Goal: Navigation & Orientation: Find specific page/section

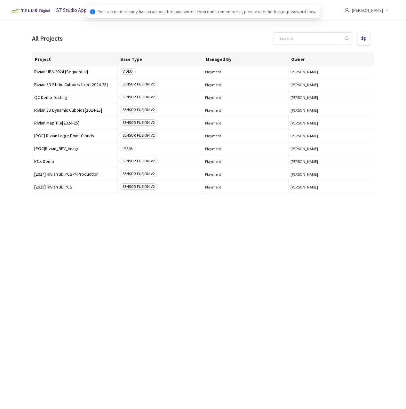
click at [169, 220] on div "Project Base Type Managed By Owner Rivian HBA 2024 [Sequential] VIDEO Playment …" at bounding box center [203, 224] width 342 height 345
click at [80, 86] on span "Rivian 3D Static Cuboids fixed[2024-25]" at bounding box center [74, 84] width 81 height 5
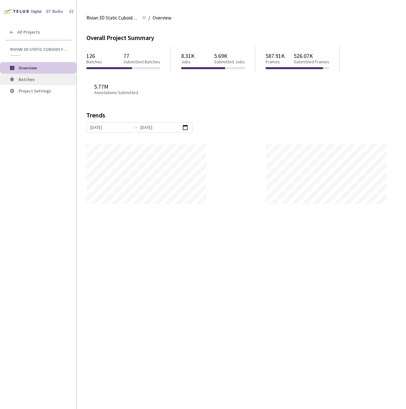
scroll to position [409, 406]
click at [36, 80] on span "Batches" at bounding box center [45, 79] width 53 height 5
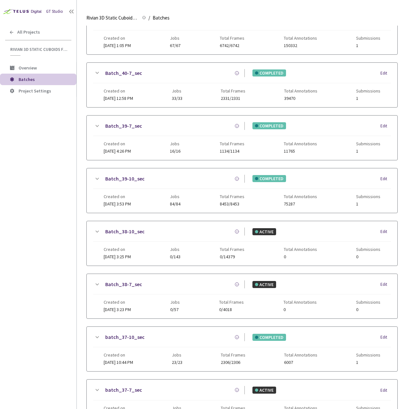
scroll to position [401, 0]
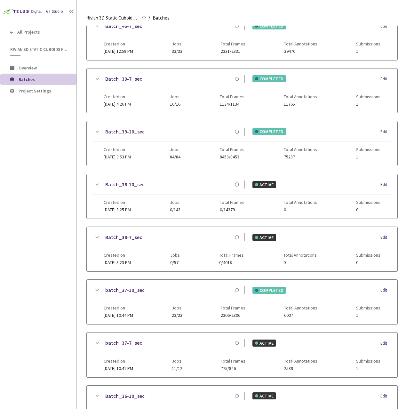
click at [94, 289] on icon at bounding box center [97, 290] width 8 height 8
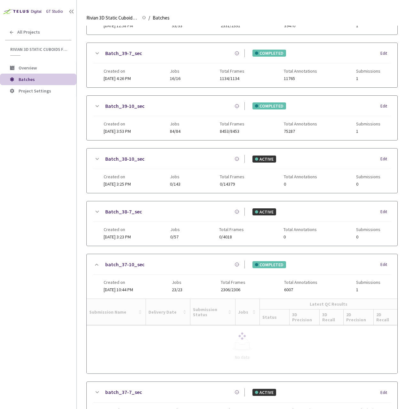
scroll to position [432, 0]
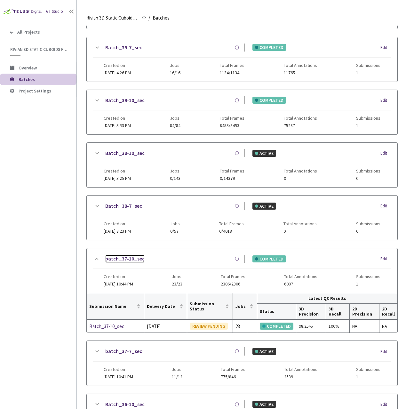
click at [132, 256] on link "batch_37-10_sec" at bounding box center [124, 259] width 39 height 8
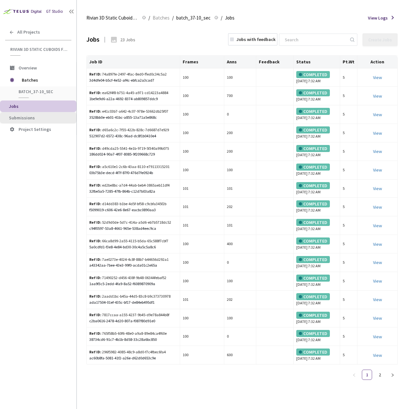
click at [29, 116] on span "Submissions" at bounding box center [22, 118] width 26 height 6
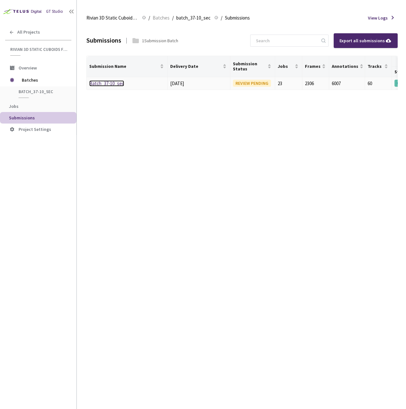
click at [117, 83] on link "Batch_37-10_sec" at bounding box center [106, 83] width 35 height 6
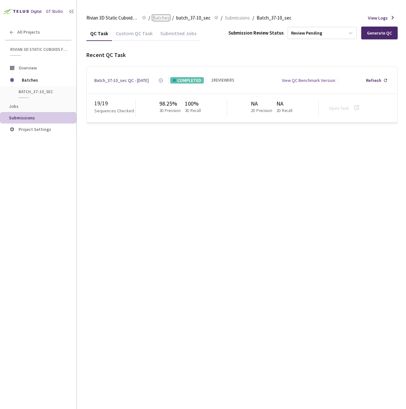
click at [157, 16] on span "Batches" at bounding box center [161, 18] width 17 height 8
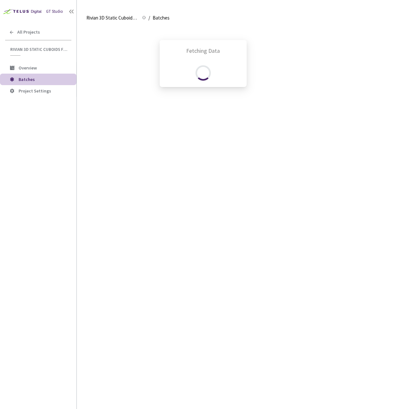
scroll to position [513, 0]
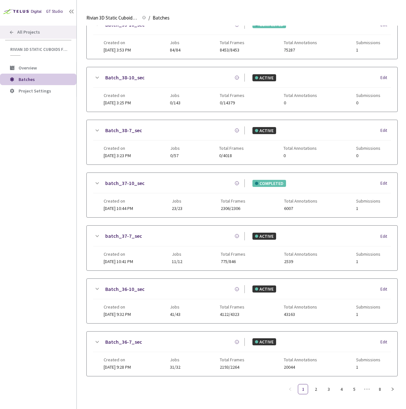
click at [26, 30] on span "All Projects" at bounding box center [28, 31] width 23 height 5
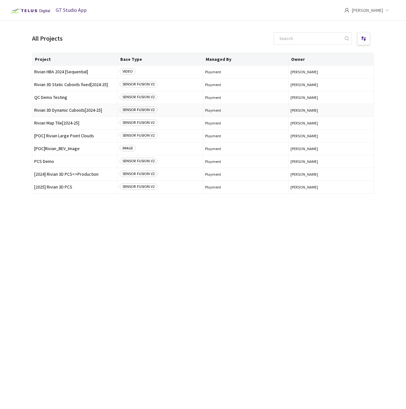
click at [71, 110] on span "Rivian 3D Dynamic Cuboids[2024-25]" at bounding box center [74, 110] width 81 height 5
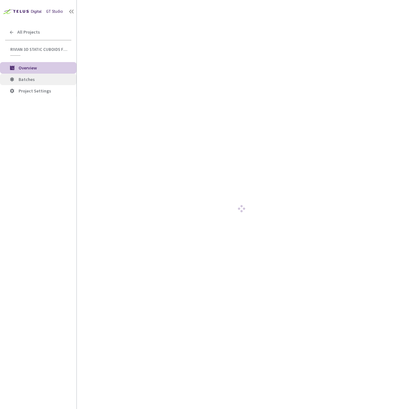
click at [34, 82] on span "Batches" at bounding box center [45, 79] width 53 height 5
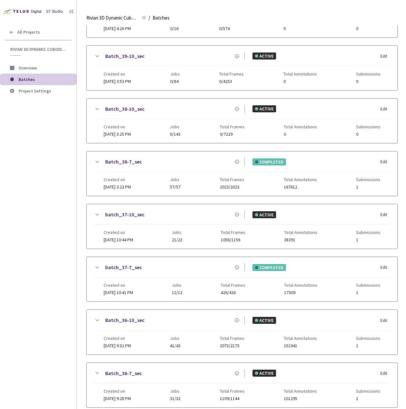
scroll to position [426, 0]
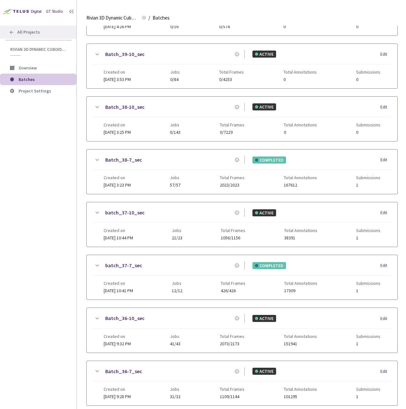
click at [34, 34] on span "All Projects" at bounding box center [28, 31] width 23 height 5
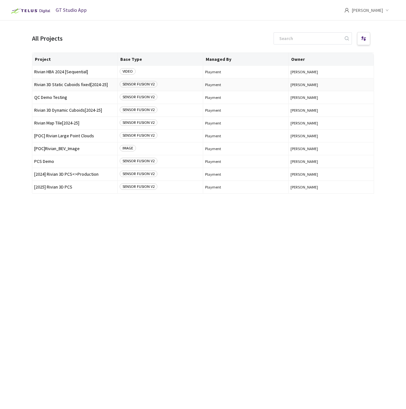
click at [58, 87] on span "Rivian 3D Static Cuboids fixed[2024-25]" at bounding box center [74, 84] width 81 height 5
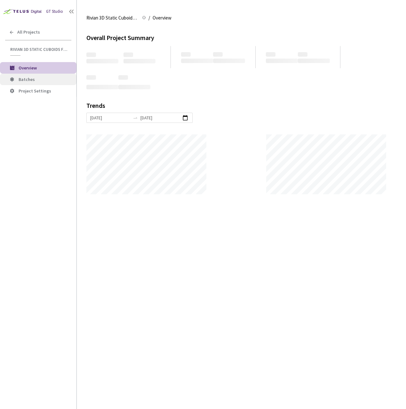
click at [38, 82] on li "Batches" at bounding box center [38, 80] width 76 height 12
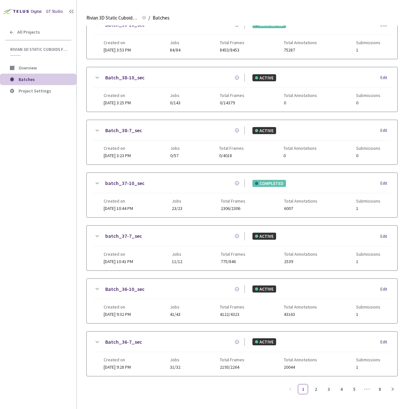
scroll to position [513, 0]
click at [36, 261] on div "GT Studio All Projects Rivian 3D Static Cuboids fixed[2024-25] Rivian 3D Static…" at bounding box center [38, 192] width 76 height 384
click at [26, 28] on div "All Projects" at bounding box center [38, 32] width 76 height 13
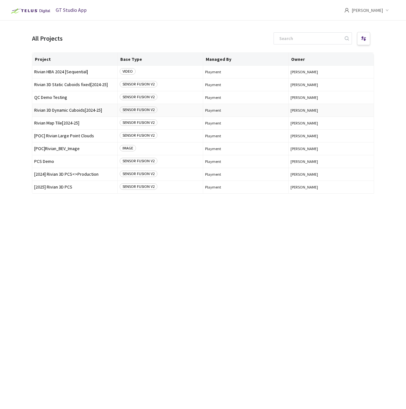
click at [76, 110] on span "Rivian 3D Dynamic Cuboids[2024-25]" at bounding box center [74, 110] width 81 height 5
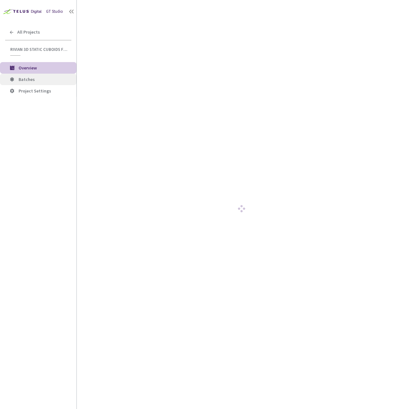
click at [33, 81] on span "Batches" at bounding box center [27, 79] width 16 height 6
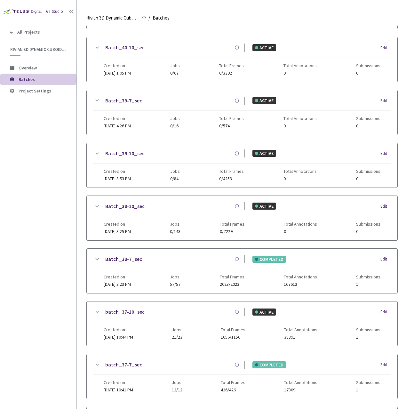
scroll to position [513, 0]
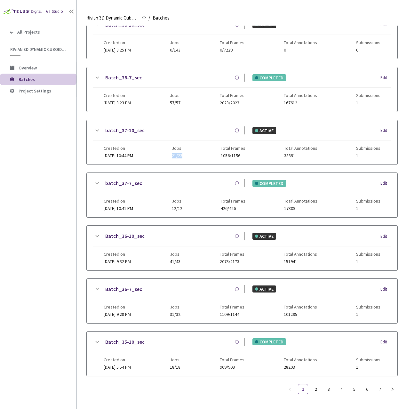
drag, startPoint x: 192, startPoint y: 151, endPoint x: 181, endPoint y: 151, distance: 10.9
click at [181, 151] on div "Created on 08 Sep, 2025 at 10:44 PM Jobs 21/23 Total Frames 1056/1156 Total Ann…" at bounding box center [242, 149] width 277 height 18
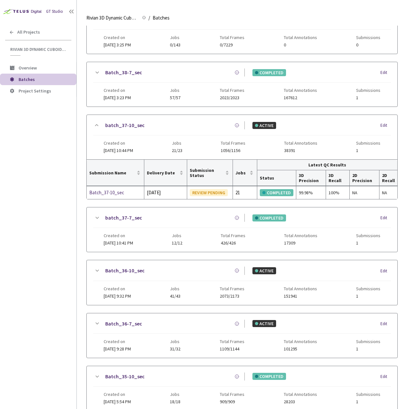
click at [205, 142] on div "Created on 08 Sep, 2025 at 10:44 PM Jobs 21/23 Total Frames 1056/1156 Total Ann…" at bounding box center [242, 144] width 277 height 18
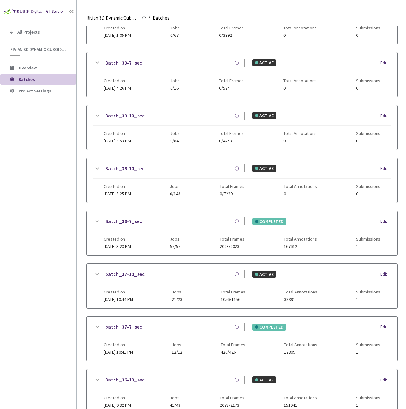
scroll to position [366, 0]
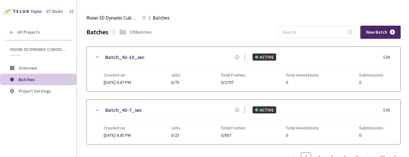
scroll to position [20, 0]
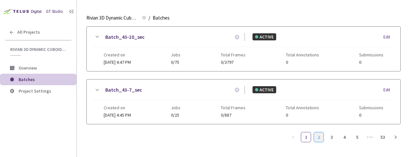
click at [319, 138] on link "2" at bounding box center [319, 137] width 10 height 10
drag, startPoint x: 332, startPoint y: 139, endPoint x: 337, endPoint y: 139, distance: 5.8
click at [332, 139] on link "3" at bounding box center [332, 137] width 10 height 10
click at [344, 139] on link "4" at bounding box center [345, 137] width 10 height 10
click at [345, 138] on link "5" at bounding box center [345, 137] width 10 height 10
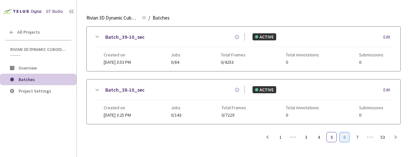
click at [346, 137] on link "6" at bounding box center [345, 137] width 10 height 10
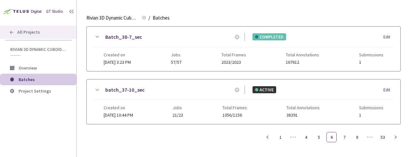
click at [23, 33] on span "All Projects" at bounding box center [28, 31] width 23 height 5
